Goal: Task Accomplishment & Management: Use online tool/utility

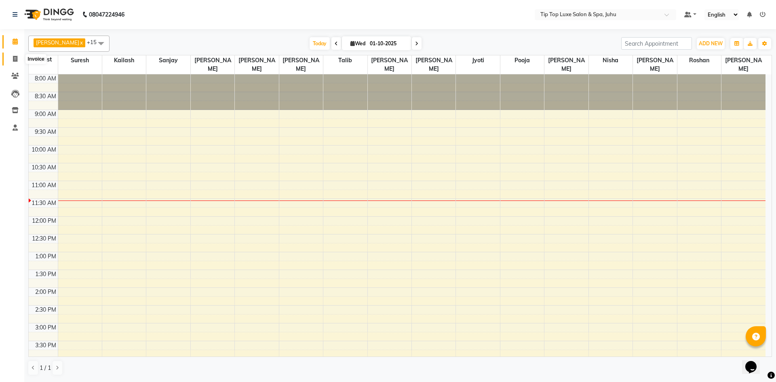
click at [13, 57] on icon at bounding box center [15, 59] width 4 height 6
select select "8298"
select select "service"
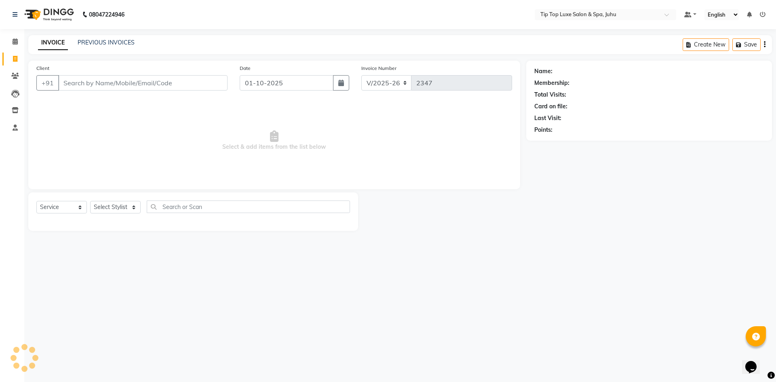
click at [104, 84] on input "Client" at bounding box center [142, 82] width 169 height 15
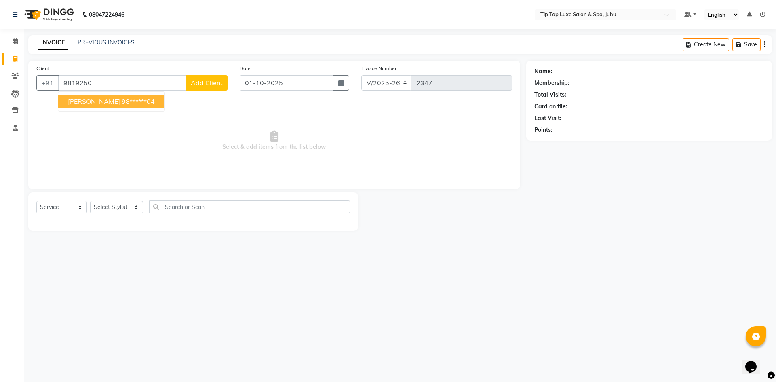
click at [122, 102] on ngb-highlight "98******04" at bounding box center [138, 101] width 33 height 8
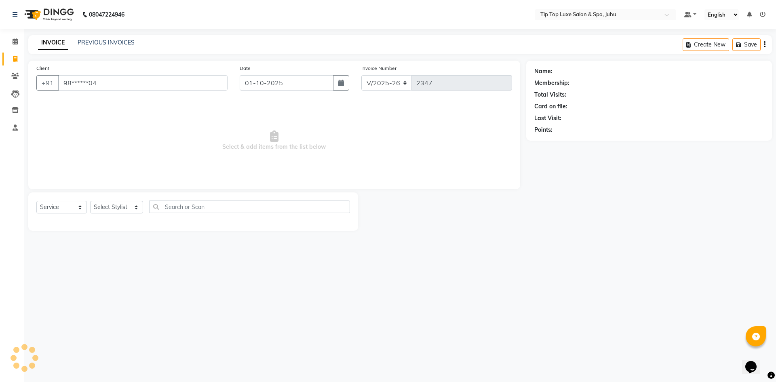
type input "98******04"
select select "1: Object"
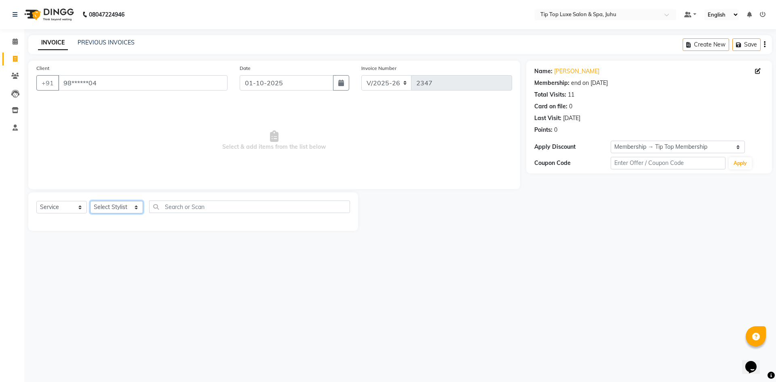
click at [112, 207] on select "Select Stylist [PERSON_NAME] admin [PERSON_NAME] creado ANAO [PERSON_NAME] Jyot…" at bounding box center [116, 207] width 53 height 13
select select "82322"
click at [90, 201] on select "Select Stylist [PERSON_NAME] admin [PERSON_NAME] creado ANAO [PERSON_NAME] Jyot…" at bounding box center [116, 207] width 53 height 13
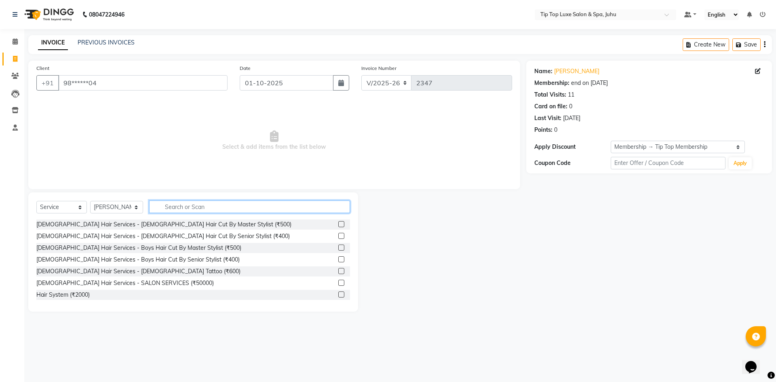
click at [183, 207] on input "text" at bounding box center [249, 207] width 201 height 13
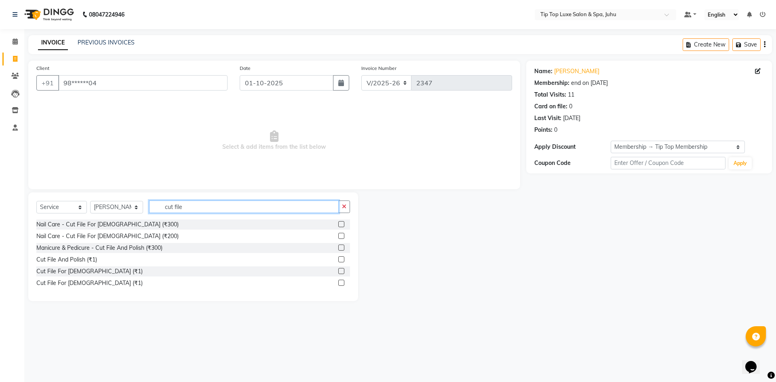
type input "cut file"
click at [343, 249] on label at bounding box center [341, 248] width 6 height 6
click at [343, 249] on input "checkbox" at bounding box center [340, 247] width 5 height 5
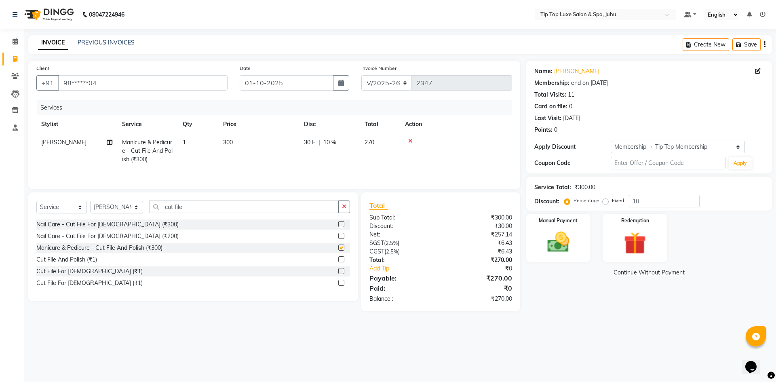
checkbox input "false"
click at [123, 207] on select "Select Stylist [PERSON_NAME] admin [PERSON_NAME] creado ANAO [PERSON_NAME] Jyot…" at bounding box center [116, 207] width 53 height 13
select select "82315"
click at [90, 201] on select "Select Stylist [PERSON_NAME] admin [PERSON_NAME] creado ANAO [PERSON_NAME] Jyot…" at bounding box center [116, 207] width 53 height 13
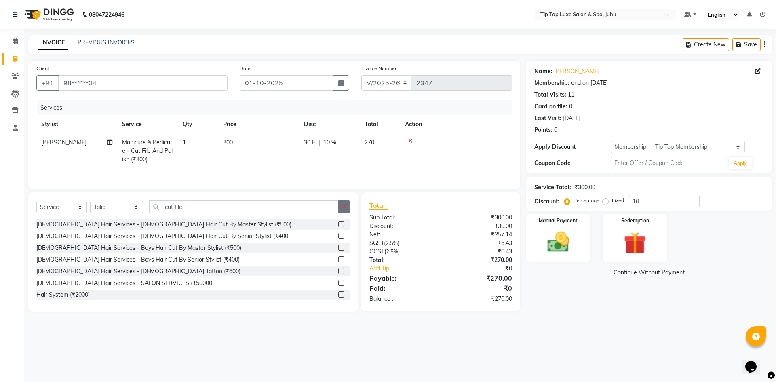
click at [347, 205] on button "button" at bounding box center [344, 207] width 12 height 13
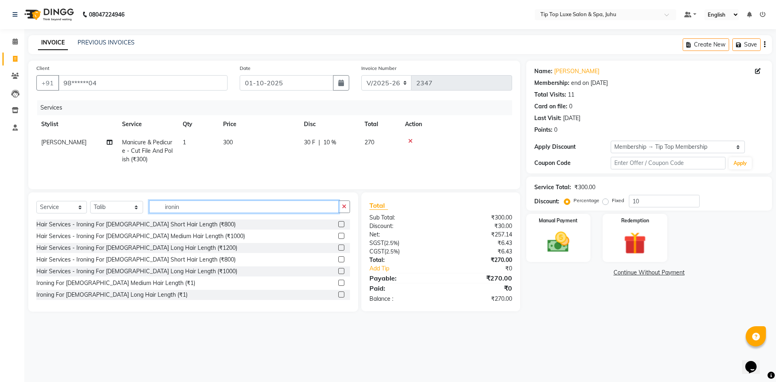
type input "ironin"
click at [338, 235] on label at bounding box center [341, 236] width 6 height 6
click at [338, 235] on input "checkbox" at bounding box center [340, 236] width 5 height 5
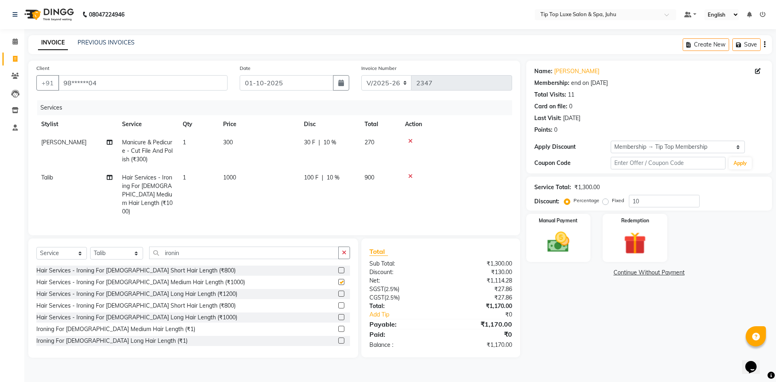
checkbox input "false"
click at [230, 174] on span "1000" at bounding box center [229, 177] width 13 height 7
select select "82315"
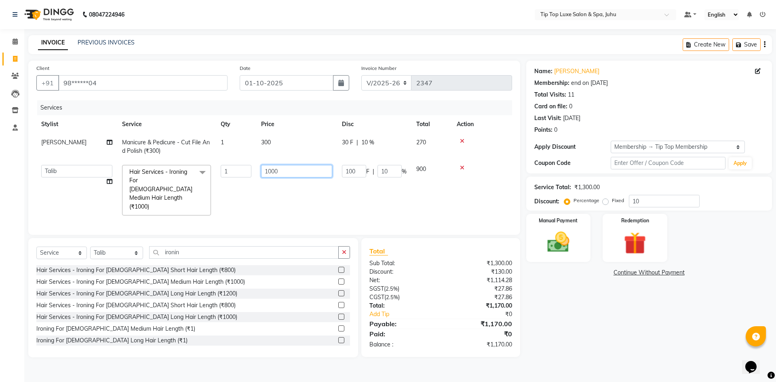
click at [270, 169] on input "1000" at bounding box center [296, 171] width 71 height 13
type input "1500"
click at [281, 192] on td "1500" at bounding box center [296, 190] width 81 height 60
select select "82315"
click at [369, 140] on span "10 %" at bounding box center [367, 142] width 13 height 8
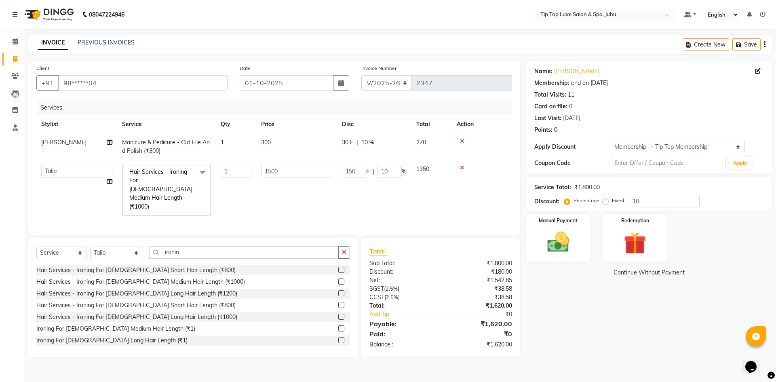
select select "82322"
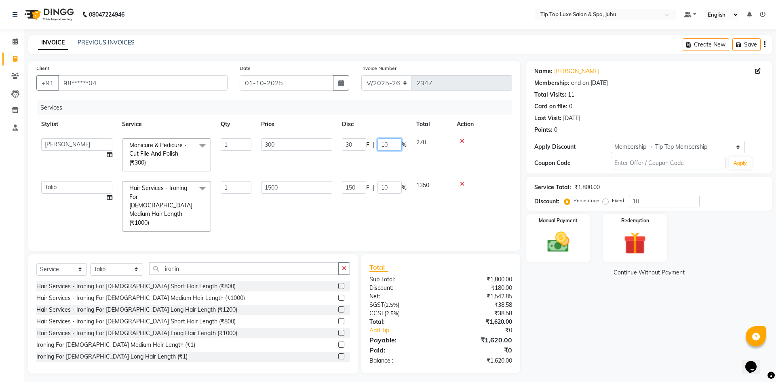
click at [383, 140] on input "10" at bounding box center [390, 144] width 24 height 13
type input "0"
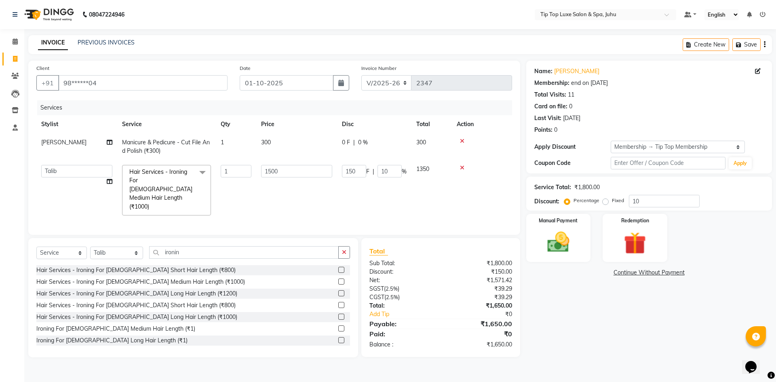
click at [367, 153] on td "0 F | 0 %" at bounding box center [374, 146] width 74 height 27
select select "82322"
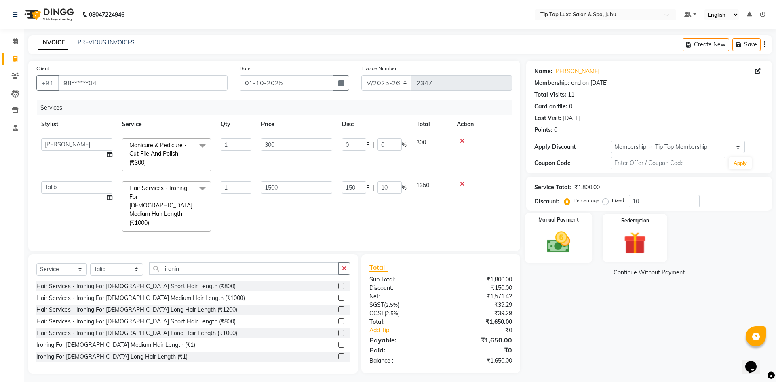
click at [543, 242] on img at bounding box center [559, 242] width 38 height 27
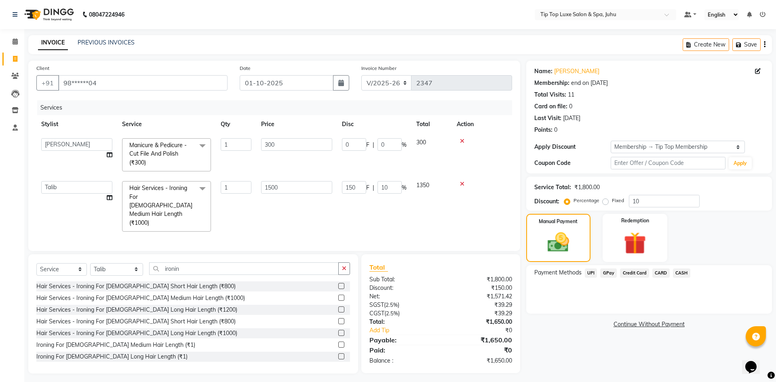
click at [657, 272] on span "CARD" at bounding box center [660, 272] width 17 height 9
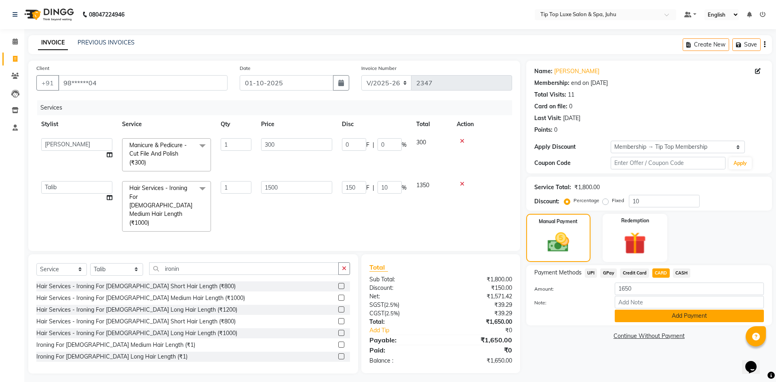
click at [655, 314] on button "Add Payment" at bounding box center [689, 316] width 149 height 13
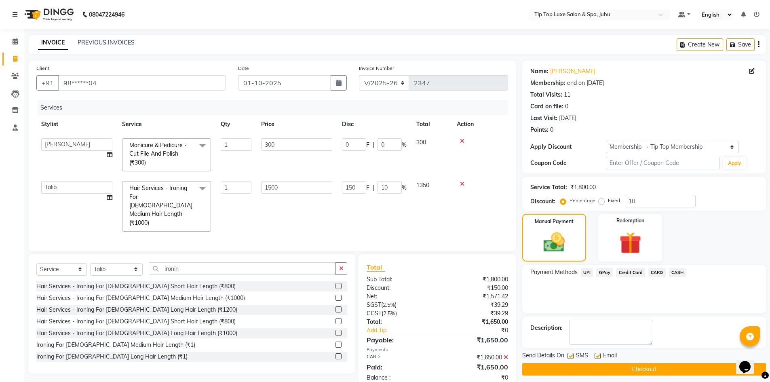
click at [650, 371] on button "Checkout" at bounding box center [644, 369] width 244 height 13
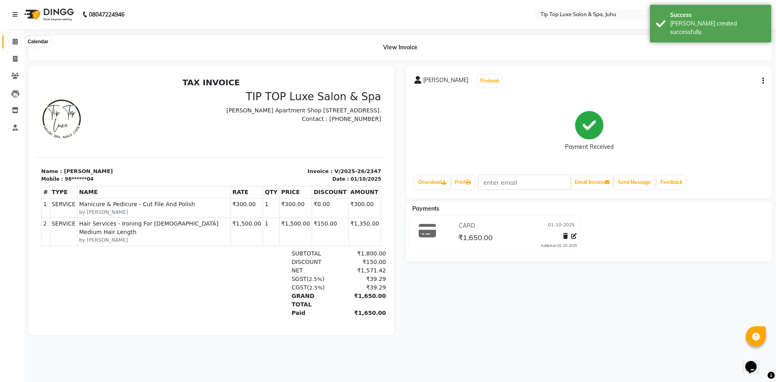
click at [14, 39] on icon at bounding box center [15, 41] width 5 height 6
